Goal: Task Accomplishment & Management: Use online tool/utility

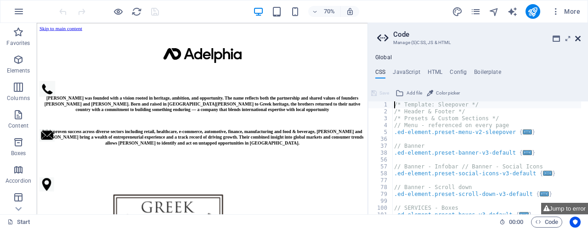
click at [578, 39] on icon at bounding box center [578, 38] width 6 height 7
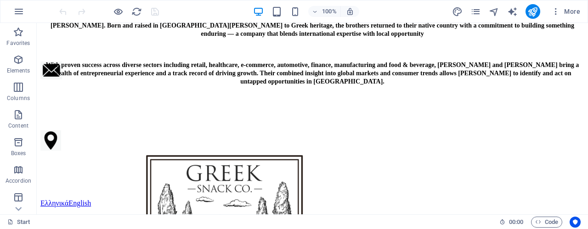
scroll to position [113, 0]
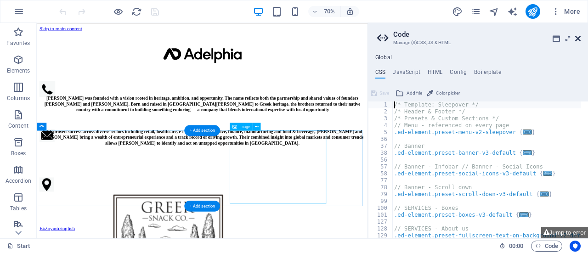
click at [577, 40] on icon at bounding box center [578, 38] width 6 height 7
